Goal: Information Seeking & Learning: Learn about a topic

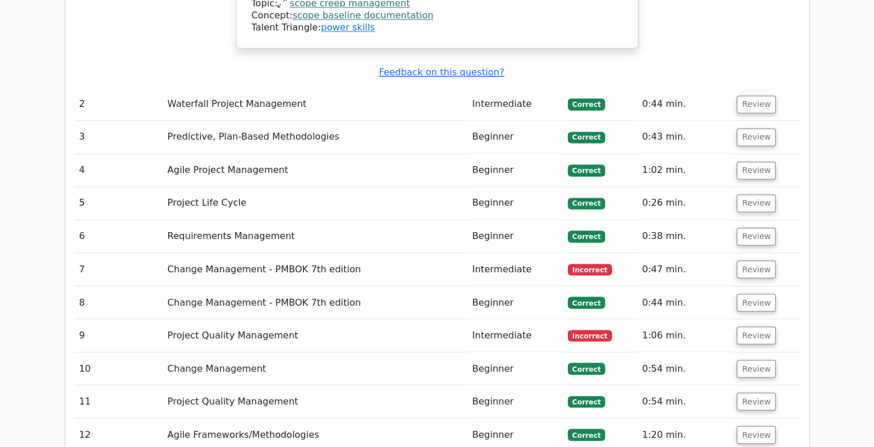
scroll to position [1957, 0]
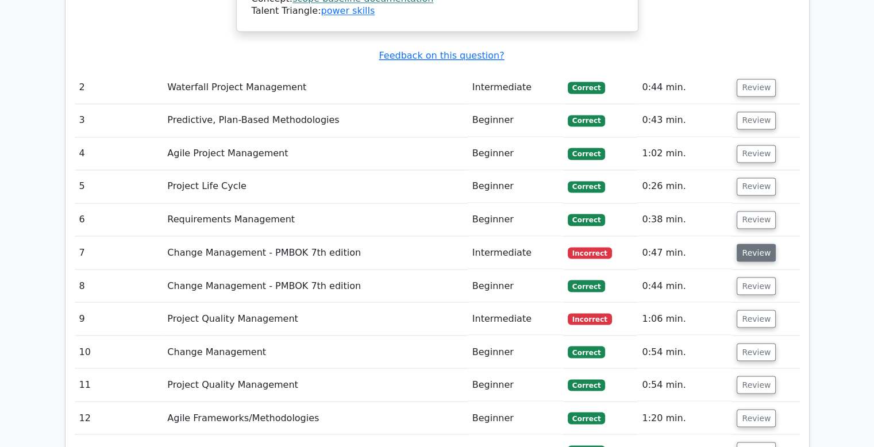
click at [746, 244] on button "Review" at bounding box center [755, 253] width 39 height 18
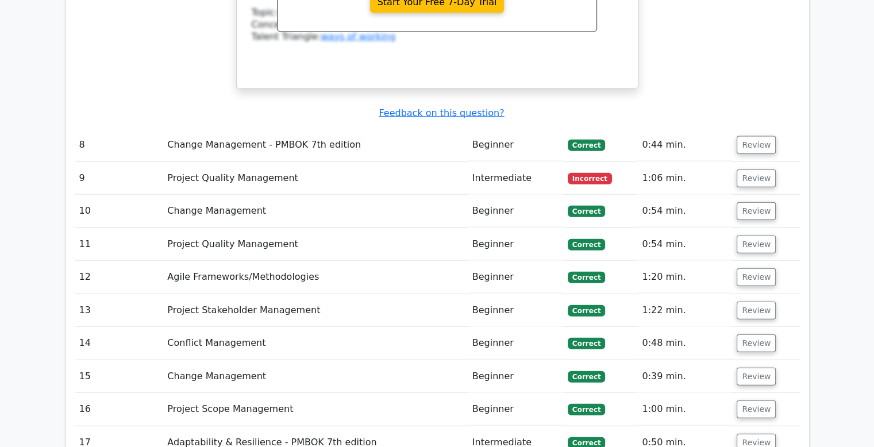
scroll to position [2599, 0]
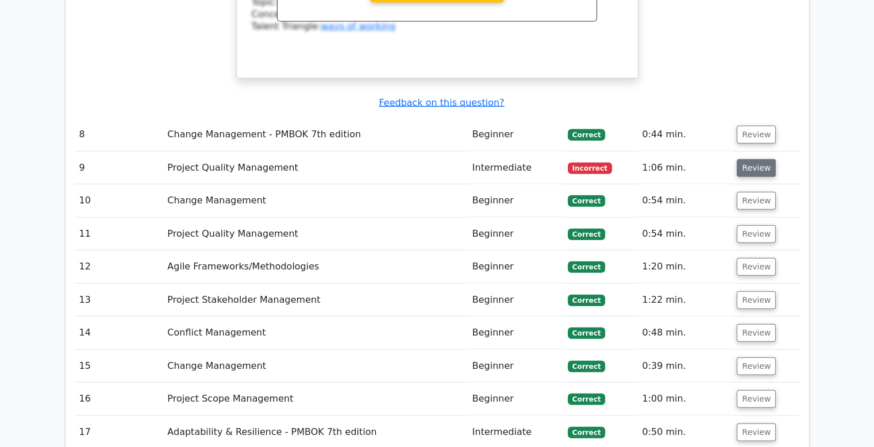
click at [751, 159] on button "Review" at bounding box center [755, 168] width 39 height 18
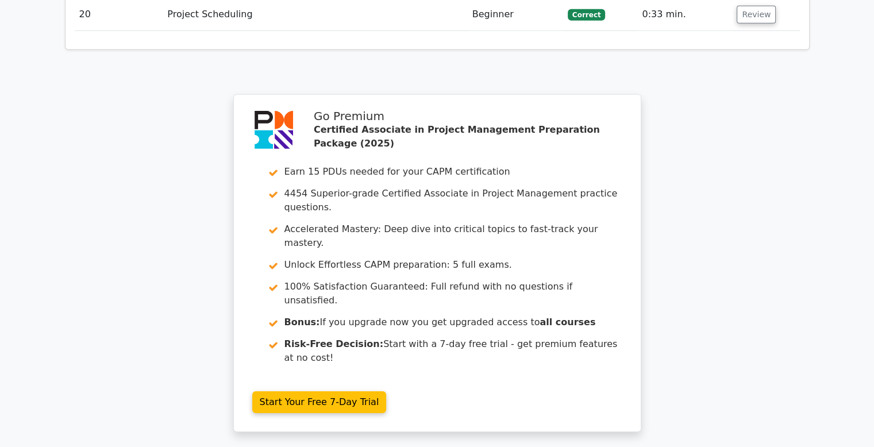
scroll to position [3745, 0]
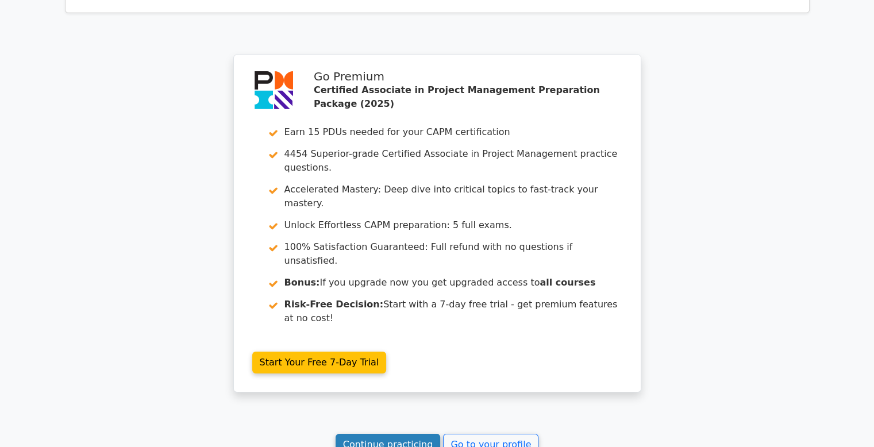
click at [396, 434] on link "Continue practicing" at bounding box center [387, 445] width 105 height 22
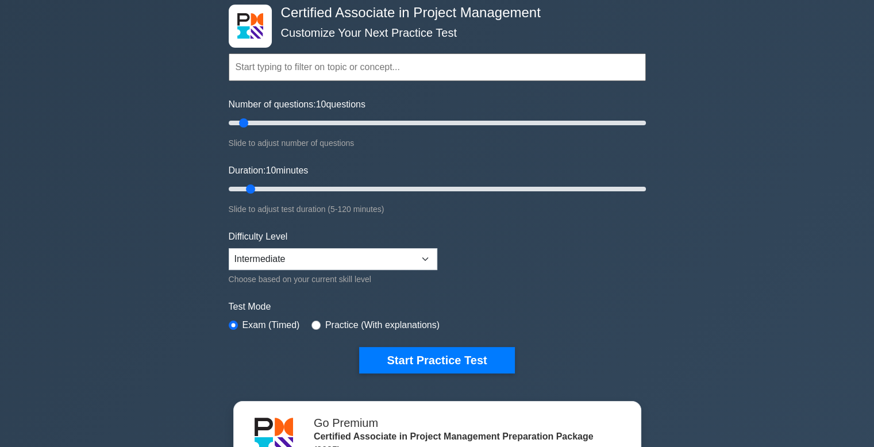
scroll to position [34, 0]
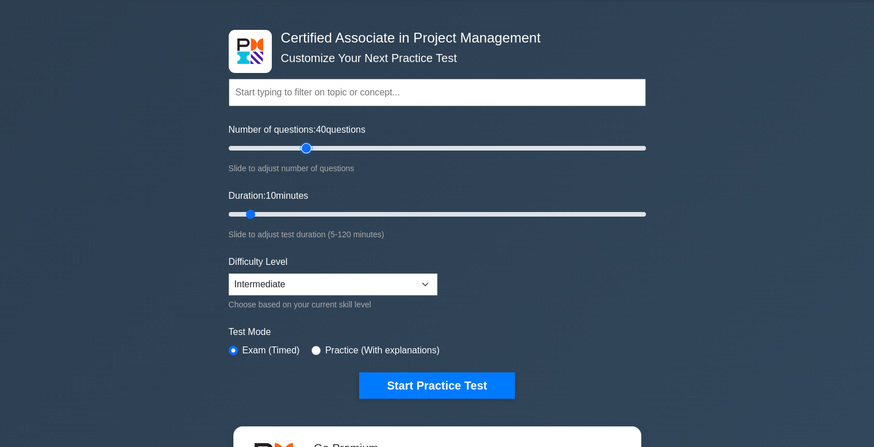
click at [308, 153] on input "Number of questions: 40 questions" at bounding box center [437, 148] width 417 height 14
type input "50"
click at [331, 148] on input "Number of questions: 50 questions" at bounding box center [437, 148] width 417 height 14
click at [262, 213] on input "Duration: 15 minutes" at bounding box center [437, 214] width 417 height 14
drag, startPoint x: 272, startPoint y: 213, endPoint x: 316, endPoint y: 212, distance: 44.8
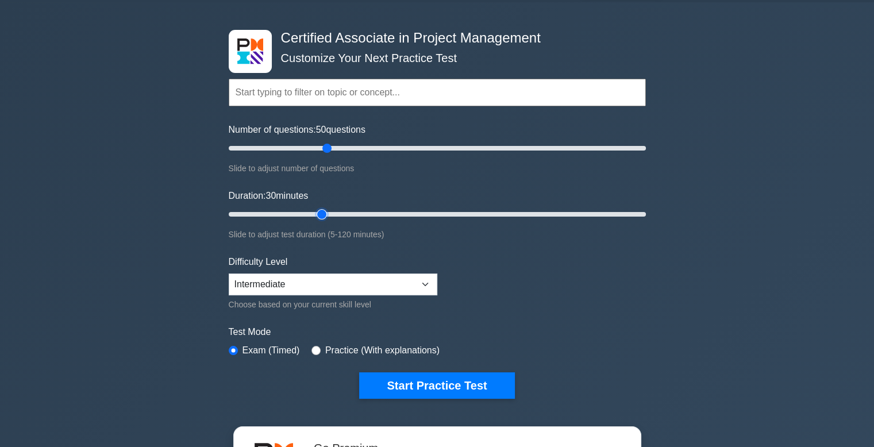
type input "30"
click at [316, 212] on input "Duration: 30 minutes" at bounding box center [437, 214] width 417 height 14
click at [436, 279] on select "Beginner Intermediate Expert" at bounding box center [333, 284] width 208 height 22
select select "expert"
click at [229, 273] on select "Beginner Intermediate Expert" at bounding box center [333, 284] width 208 height 22
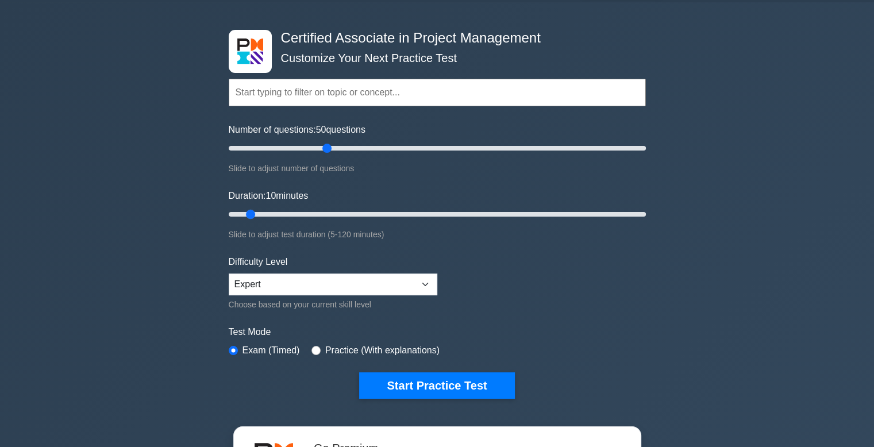
drag, startPoint x: 320, startPoint y: 214, endPoint x: 255, endPoint y: 212, distance: 64.9
type input "10"
click at [255, 212] on input "Duration: 10 minutes" at bounding box center [437, 214] width 417 height 14
drag, startPoint x: 329, startPoint y: 148, endPoint x: 265, endPoint y: 148, distance: 63.8
type input "20"
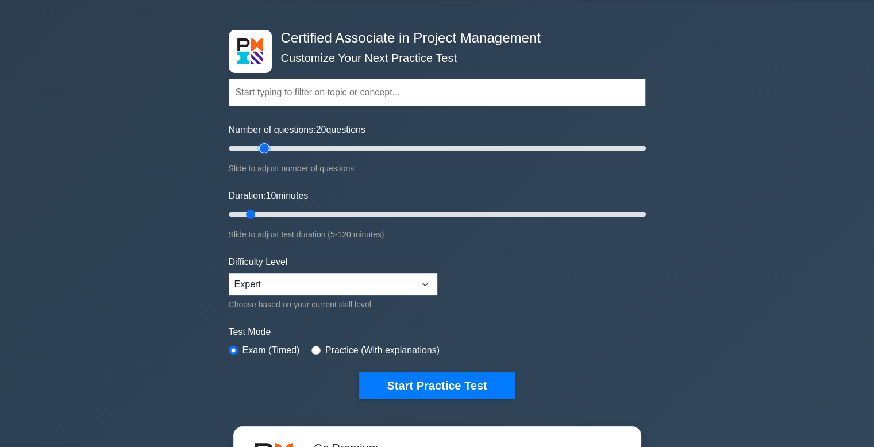
click at [265, 148] on input "Number of questions: 20 questions" at bounding box center [437, 148] width 417 height 14
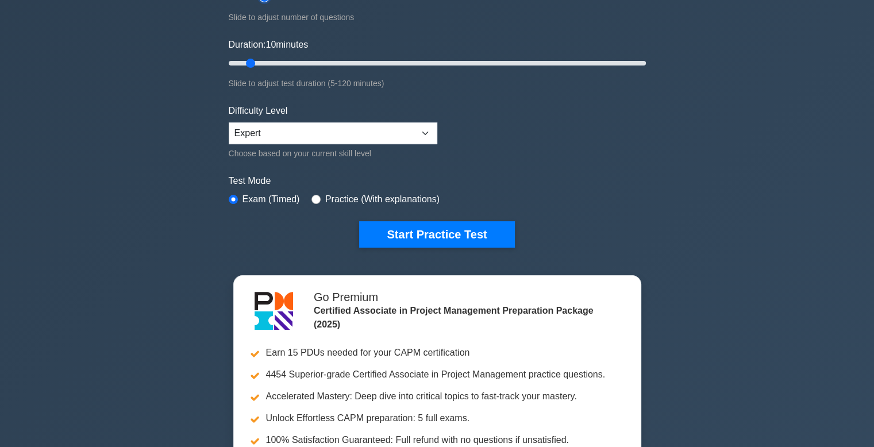
scroll to position [145, 0]
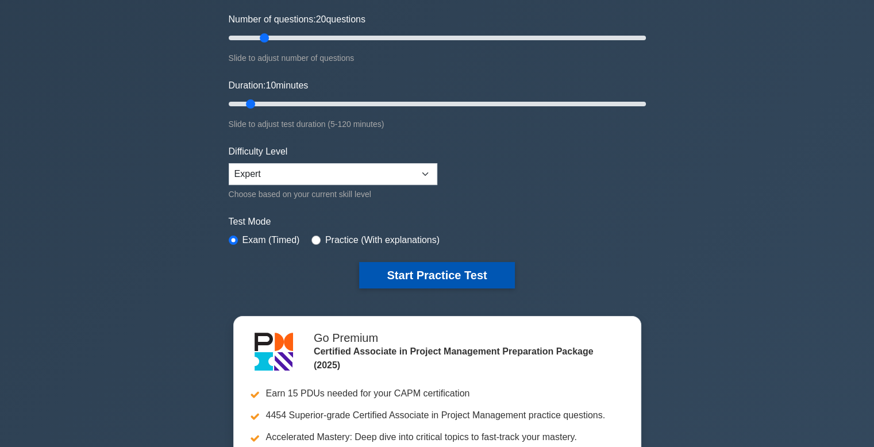
click at [429, 271] on button "Start Practice Test" at bounding box center [436, 275] width 155 height 26
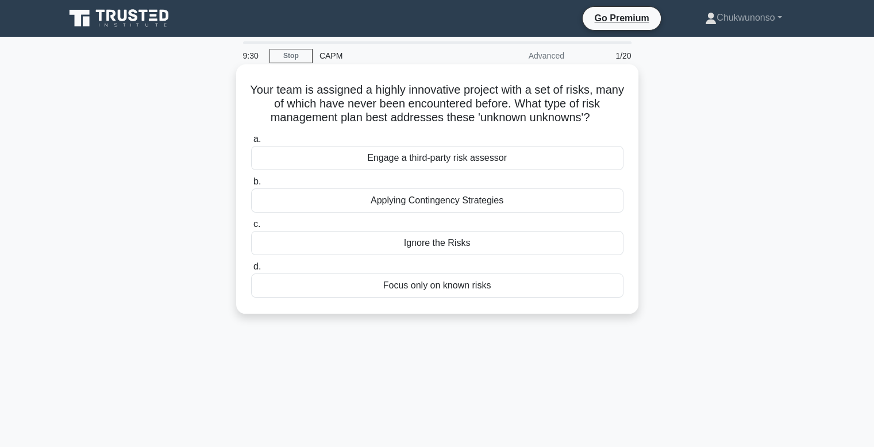
click at [430, 203] on div "Applying Contingency Strategies" at bounding box center [437, 200] width 372 height 24
click at [251, 186] on input "b. Applying Contingency Strategies" at bounding box center [251, 181] width 0 height 7
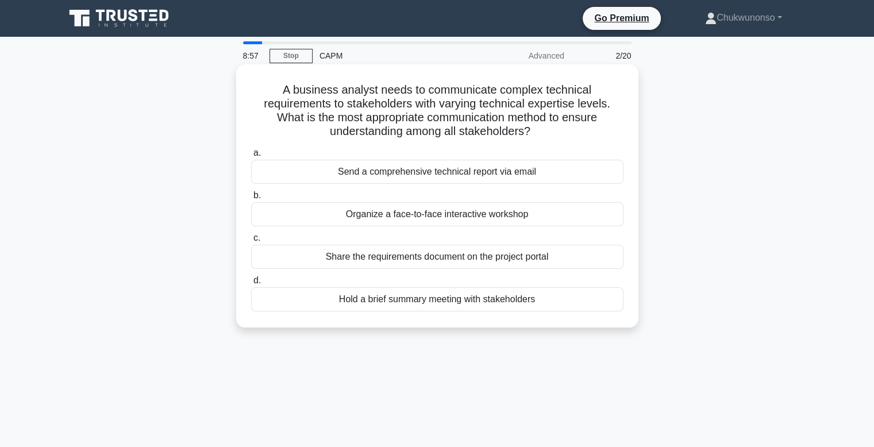
click at [405, 302] on div "Hold a brief summary meeting with stakeholders" at bounding box center [437, 299] width 372 height 24
click at [251, 284] on input "d. Hold a brief summary meeting with stakeholders" at bounding box center [251, 280] width 0 height 7
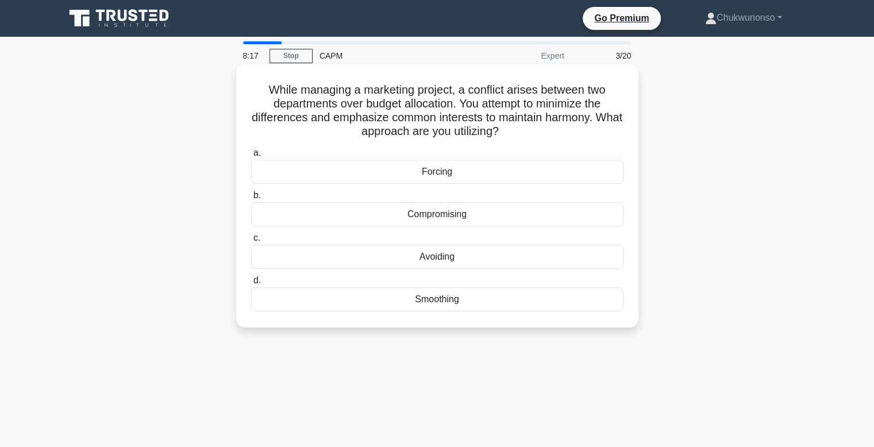
click at [444, 301] on div "Smoothing" at bounding box center [437, 299] width 372 height 24
click at [251, 284] on input "d. Smoothing" at bounding box center [251, 280] width 0 height 7
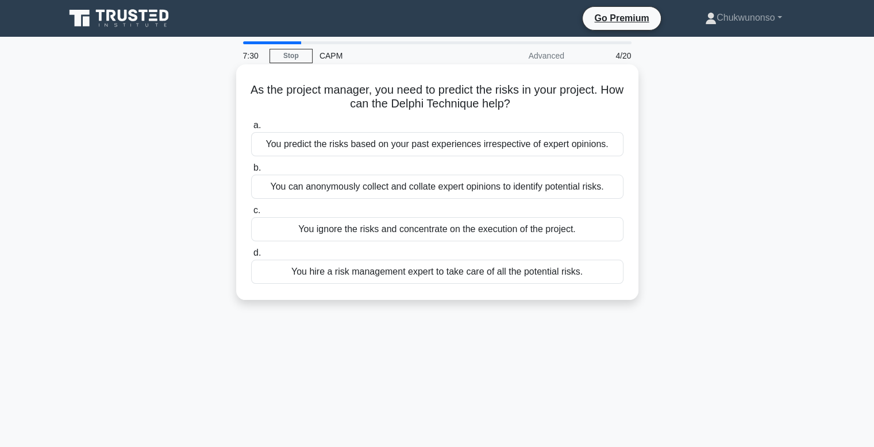
drag, startPoint x: 492, startPoint y: 277, endPoint x: 450, endPoint y: 189, distance: 97.4
click at [450, 189] on div "a. You predict the risks based on your past experiences irrespective of expert …" at bounding box center [437, 201] width 386 height 170
click at [415, 189] on div "You can anonymously collect and collate expert opinions to identify potential r…" at bounding box center [437, 187] width 372 height 24
click at [251, 172] on input "b. You can anonymously collect and collate expert opinions to identify potentia…" at bounding box center [251, 167] width 0 height 7
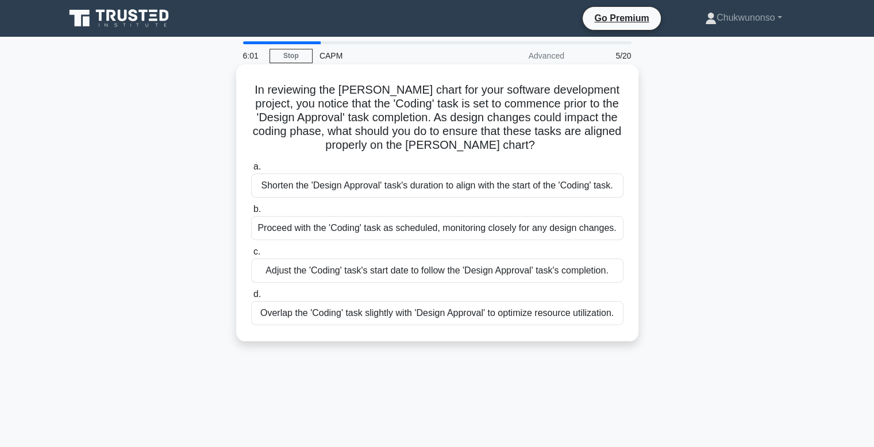
click at [416, 271] on div "Adjust the 'Coding' task's start date to follow the 'Design Approval' task's co…" at bounding box center [437, 270] width 372 height 24
click at [251, 256] on input "c. Adjust the 'Coding' task's start date to follow the 'Design Approval' task's…" at bounding box center [251, 251] width 0 height 7
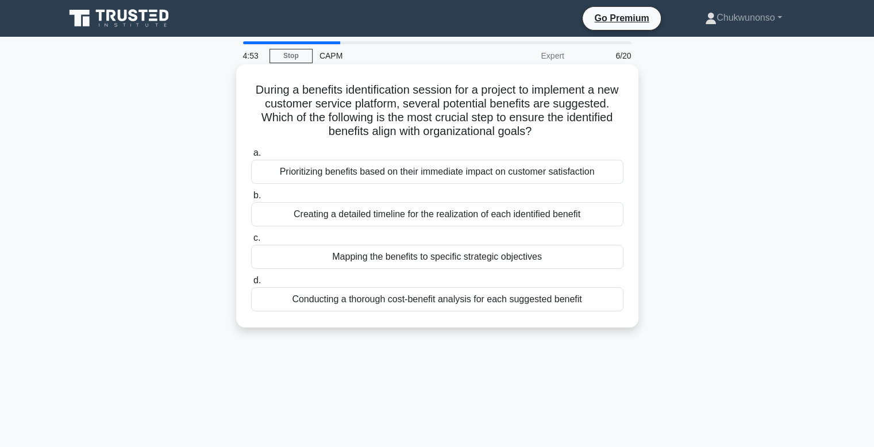
click at [424, 304] on div "Conducting a thorough cost-benefit analysis for each suggested benefit" at bounding box center [437, 299] width 372 height 24
click at [251, 284] on input "d. Conducting a thorough cost-benefit analysis for each suggested benefit" at bounding box center [251, 280] width 0 height 7
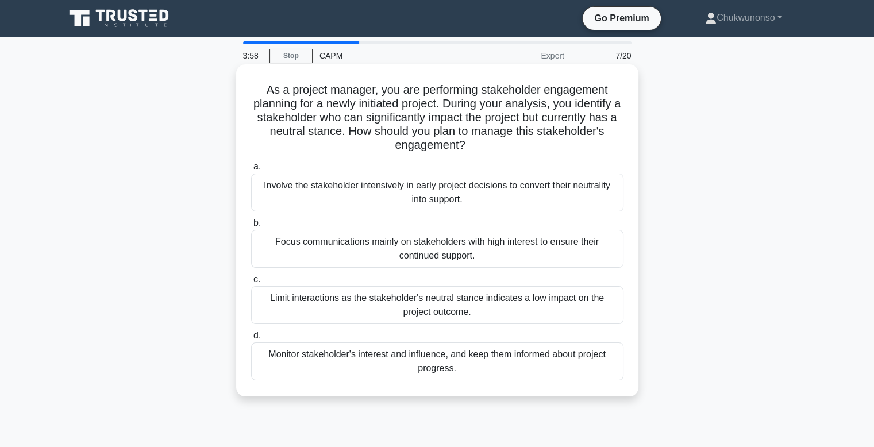
click at [393, 356] on div "Monitor stakeholder's interest and influence, and keep them informed about proj…" at bounding box center [437, 361] width 372 height 38
click at [251, 339] on input "d. Monitor stakeholder's interest and influence, and keep them informed about p…" at bounding box center [251, 335] width 0 height 7
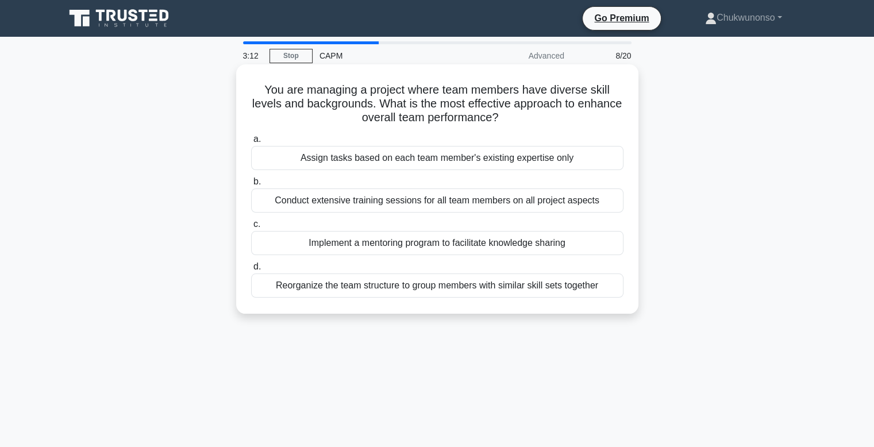
click at [471, 288] on div "Reorganize the team structure to group members with similar skill sets together" at bounding box center [437, 285] width 372 height 24
click at [251, 271] on input "d. Reorganize the team structure to group members with similar skill sets toget…" at bounding box center [251, 266] width 0 height 7
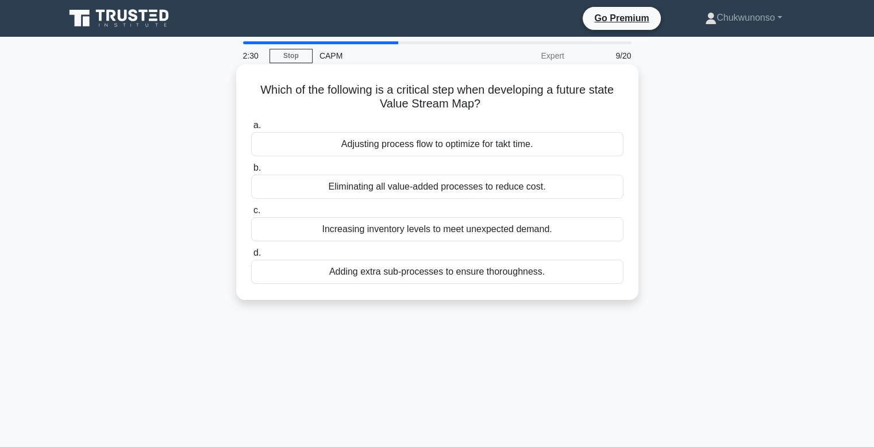
click at [418, 145] on div "Adjusting process flow to optimize for takt time." at bounding box center [437, 144] width 372 height 24
click at [251, 129] on input "a. Adjusting process flow to optimize for takt time." at bounding box center [251, 125] width 0 height 7
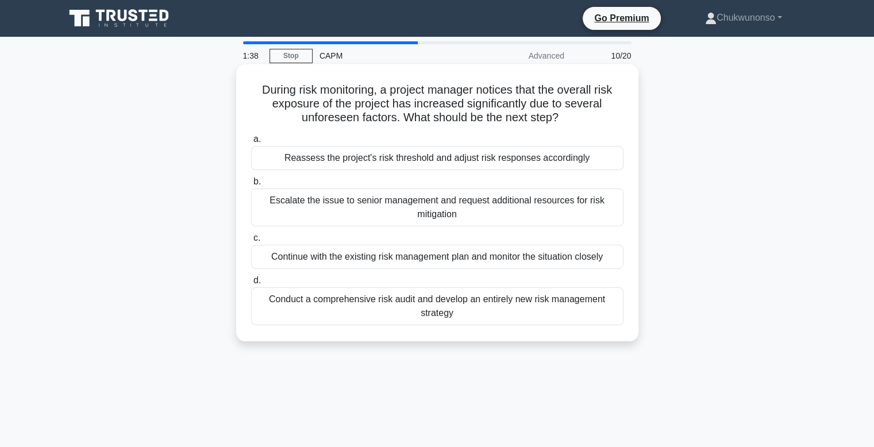
click at [459, 159] on div "Reassess the project's risk threshold and adjust risk responses accordingly" at bounding box center [437, 158] width 372 height 24
click at [251, 143] on input "a. Reassess the project's risk threshold and adjust risk responses accordingly" at bounding box center [251, 139] width 0 height 7
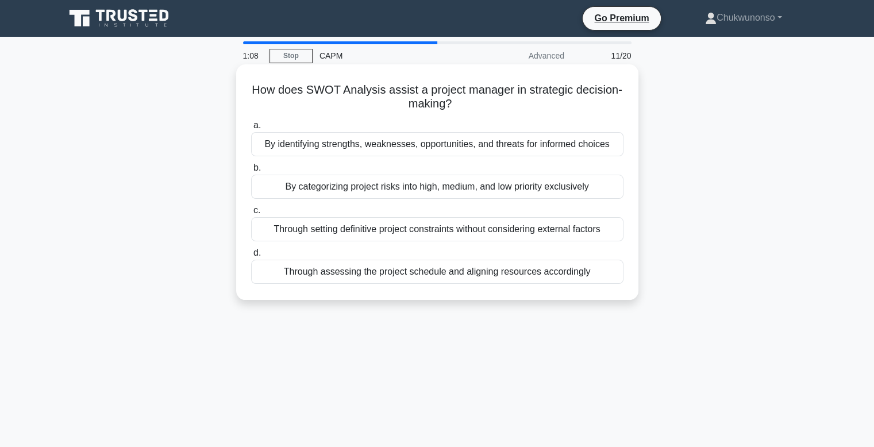
click at [369, 145] on div "By identifying strengths, weaknesses, opportunities, and threats for informed c…" at bounding box center [437, 144] width 372 height 24
click at [251, 129] on input "a. By identifying strengths, weaknesses, opportunities, and threats for informe…" at bounding box center [251, 125] width 0 height 7
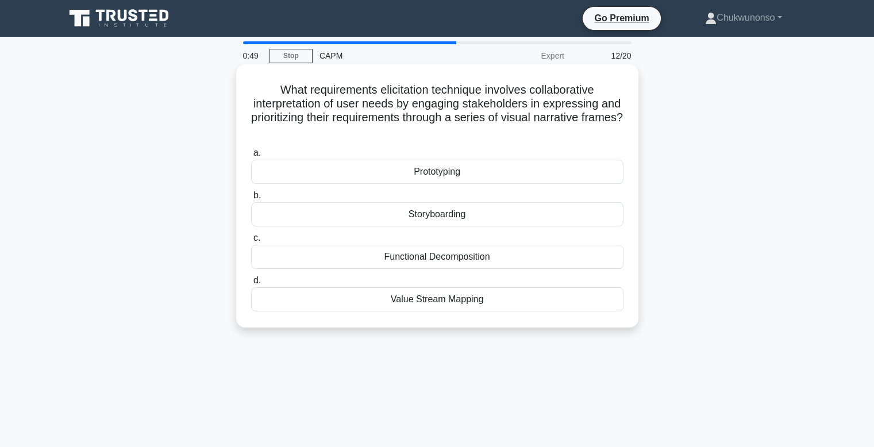
click at [453, 257] on div "Functional Decomposition" at bounding box center [437, 257] width 372 height 24
click at [251, 242] on input "c. Functional Decomposition" at bounding box center [251, 237] width 0 height 7
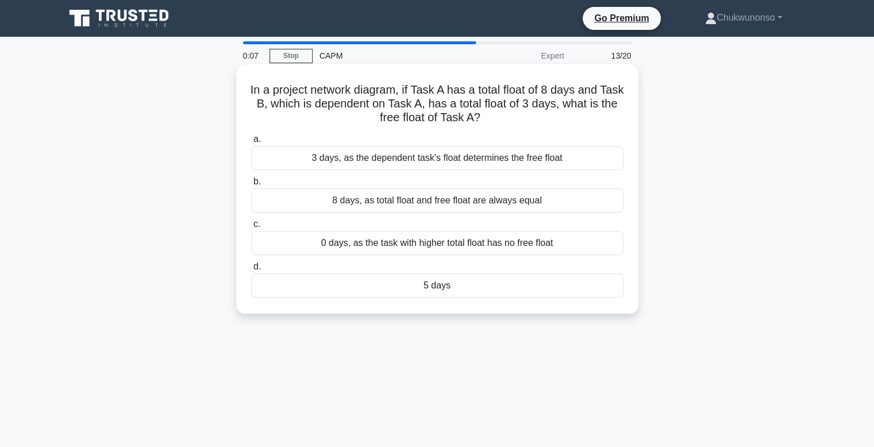
click at [400, 207] on div "8 days, as total float and free float are always equal" at bounding box center [437, 200] width 372 height 24
click at [251, 186] on input "b. 8 days, as total float and free float are always equal" at bounding box center [251, 181] width 0 height 7
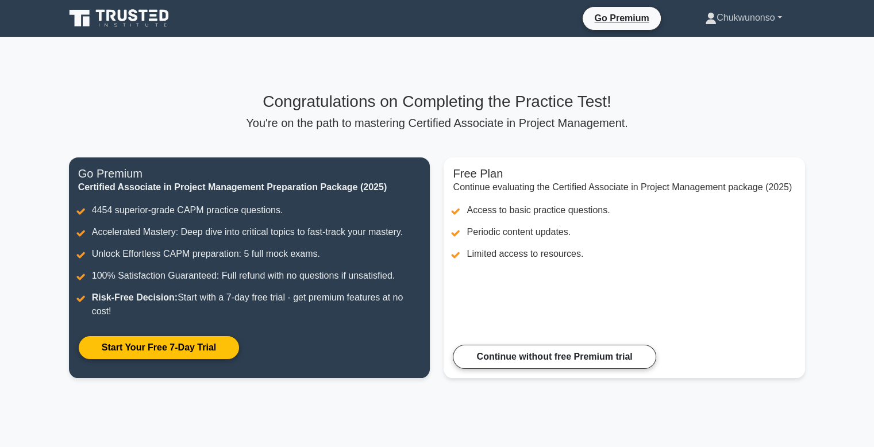
click at [762, 18] on link "Chukwunonso" at bounding box center [743, 17] width 132 height 23
click at [854, 101] on main "Congratulations on Completing the Practice Test! You're on the path to masterin…" at bounding box center [437, 242] width 874 height 410
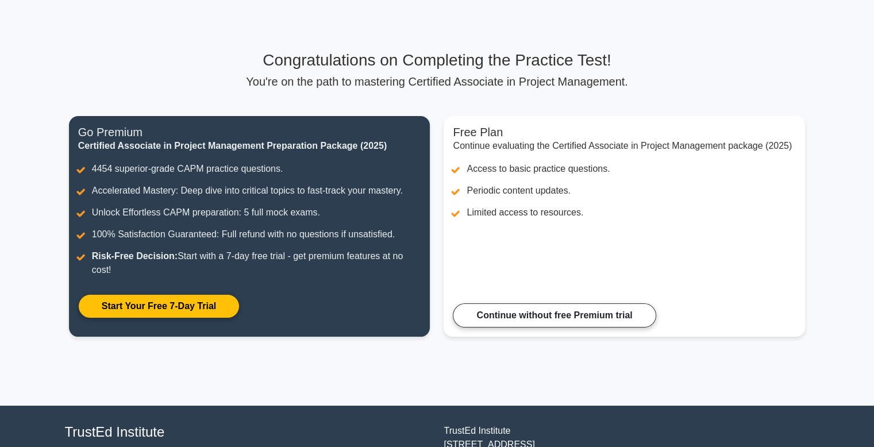
scroll to position [33, 0]
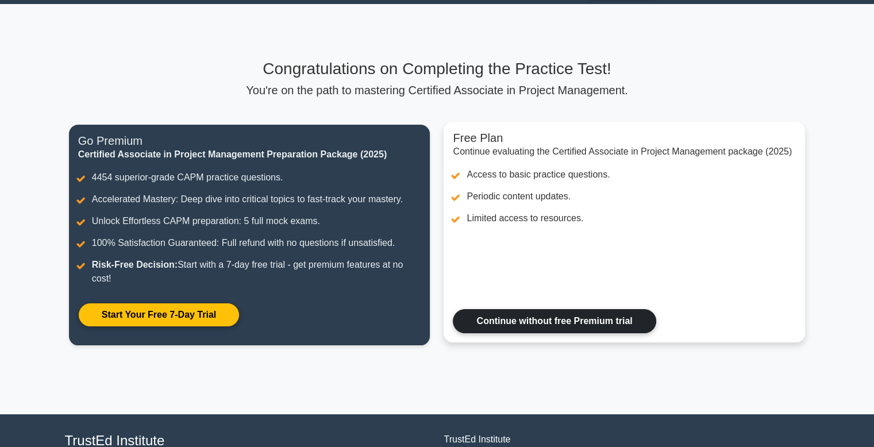
click at [572, 320] on link "Continue without free Premium trial" at bounding box center [554, 321] width 203 height 24
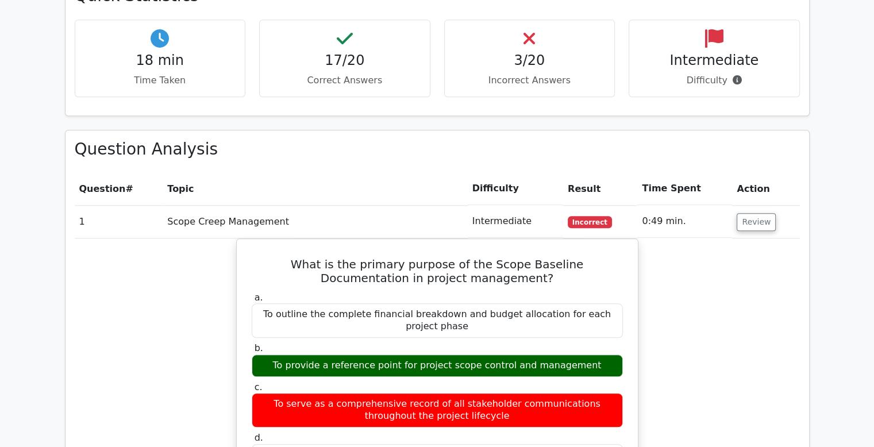
scroll to position [1125, 0]
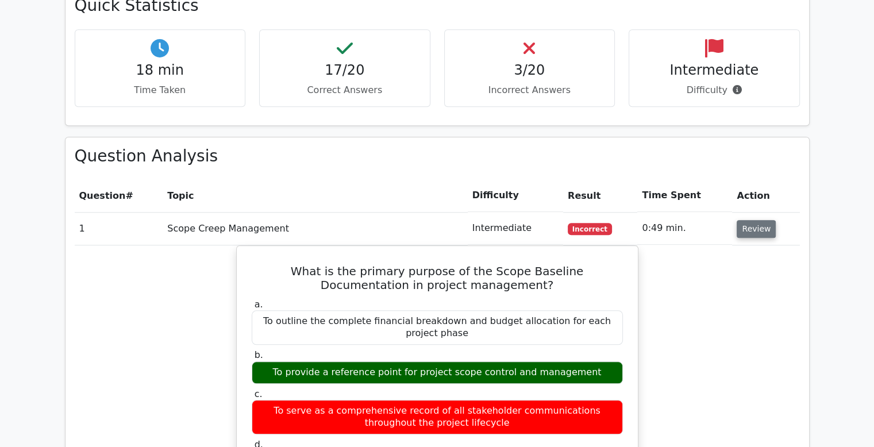
click at [747, 220] on button "Review" at bounding box center [755, 229] width 39 height 18
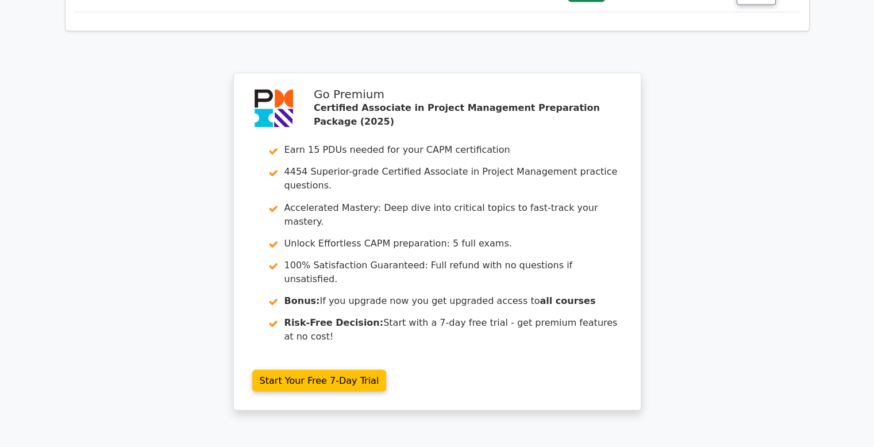
scroll to position [2053, 0]
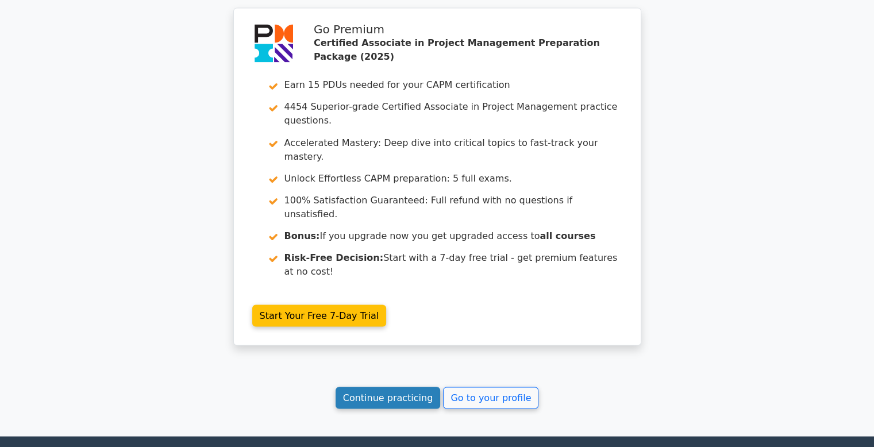
click at [389, 387] on link "Continue practicing" at bounding box center [387, 398] width 105 height 22
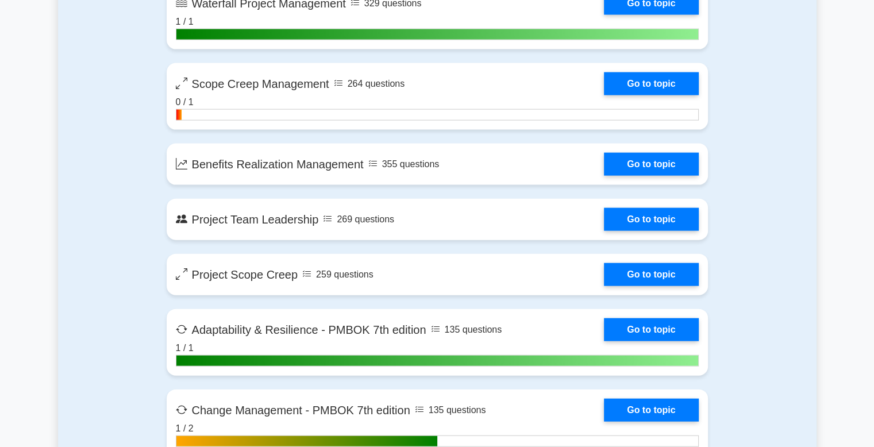
scroll to position [2568, 0]
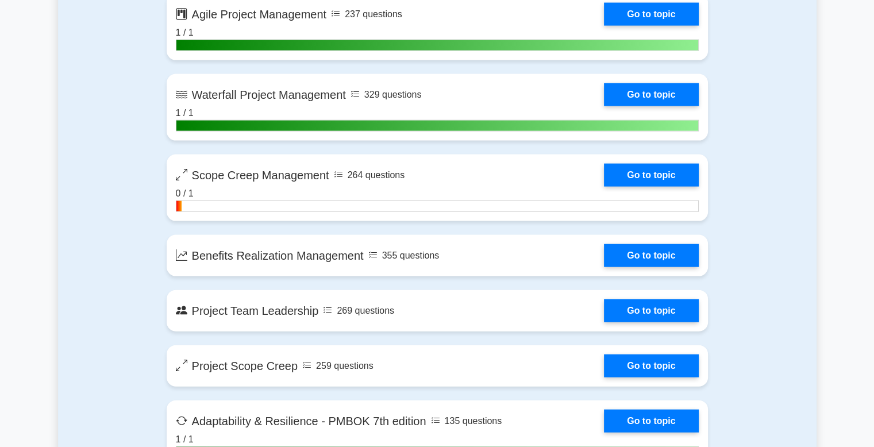
drag, startPoint x: 882, startPoint y: 33, endPoint x: 879, endPoint y: 255, distance: 222.3
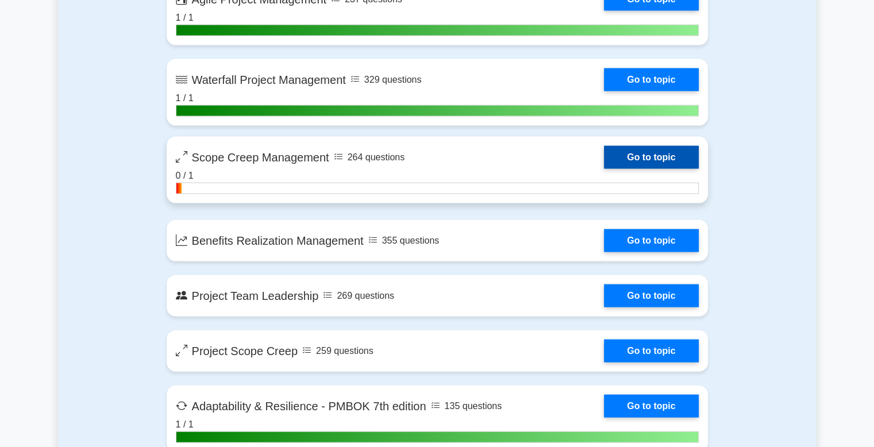
click at [604, 146] on link "Go to topic" at bounding box center [651, 157] width 94 height 23
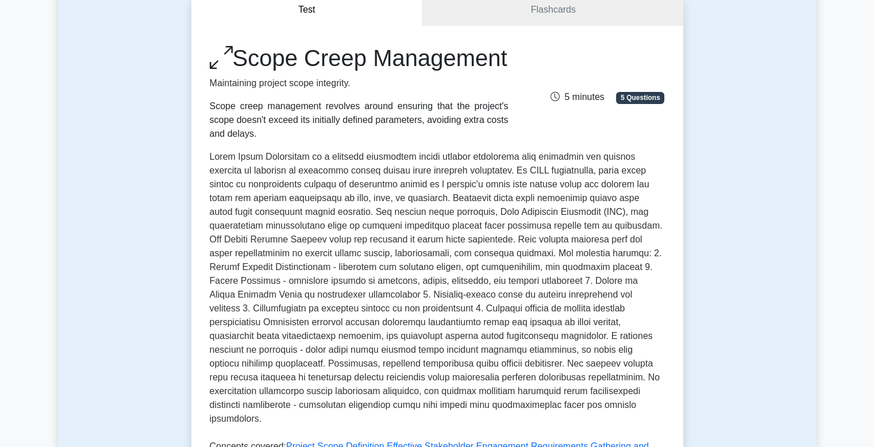
scroll to position [74, 0]
